Goal: Transaction & Acquisition: Obtain resource

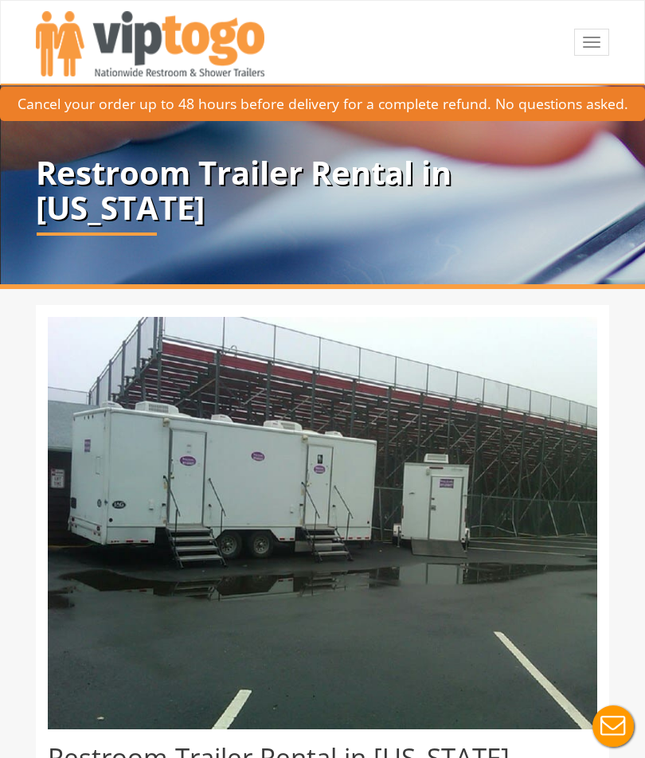
click at [591, 41] on span "button" at bounding box center [592, 42] width 18 height 2
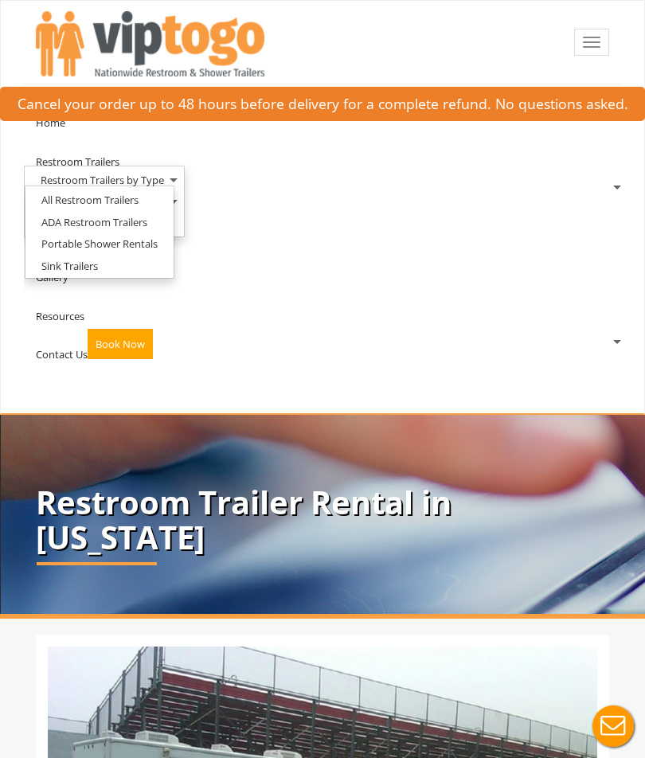
click at [94, 202] on link "All Restroom Trailers" at bounding box center [89, 200] width 129 height 20
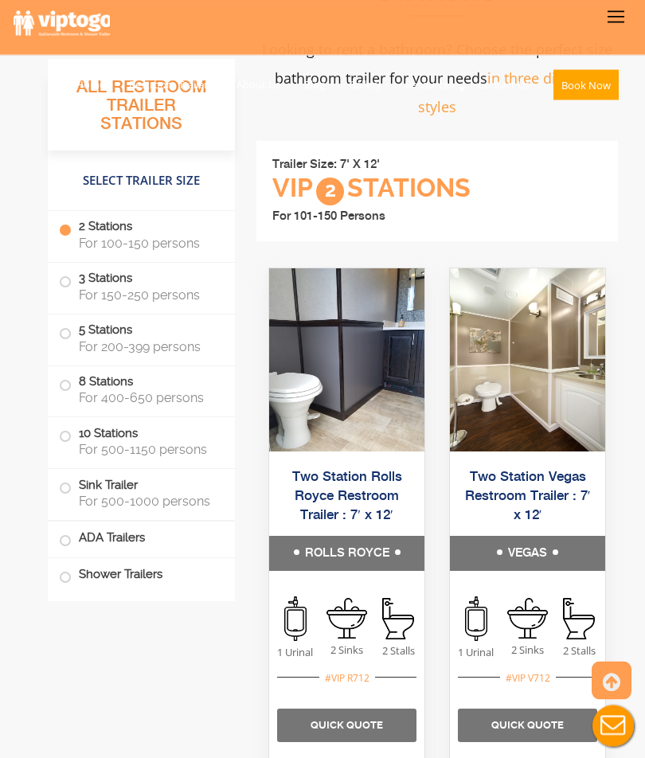
scroll to position [1067, 0]
click at [368, 376] on img at bounding box center [346, 359] width 155 height 183
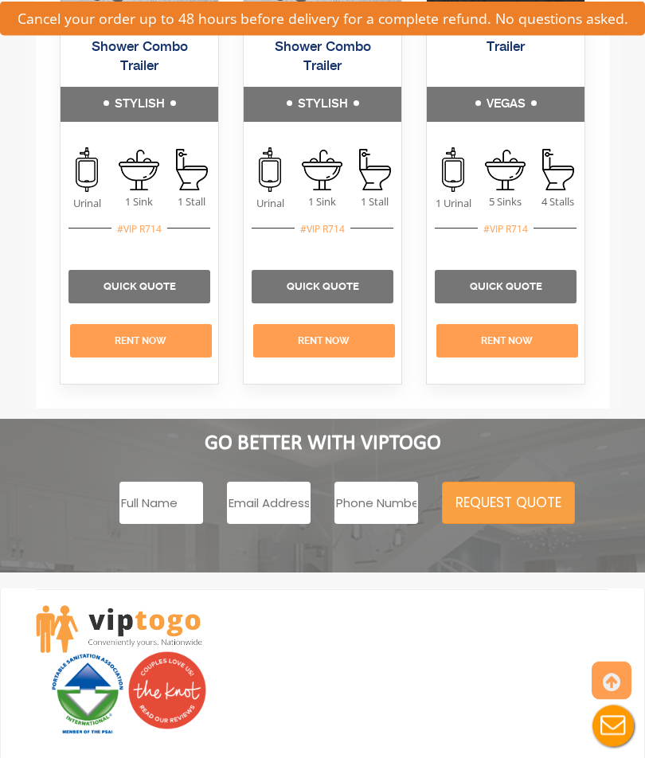
scroll to position [2914, 0]
